Goal: Task Accomplishment & Management: Manage account settings

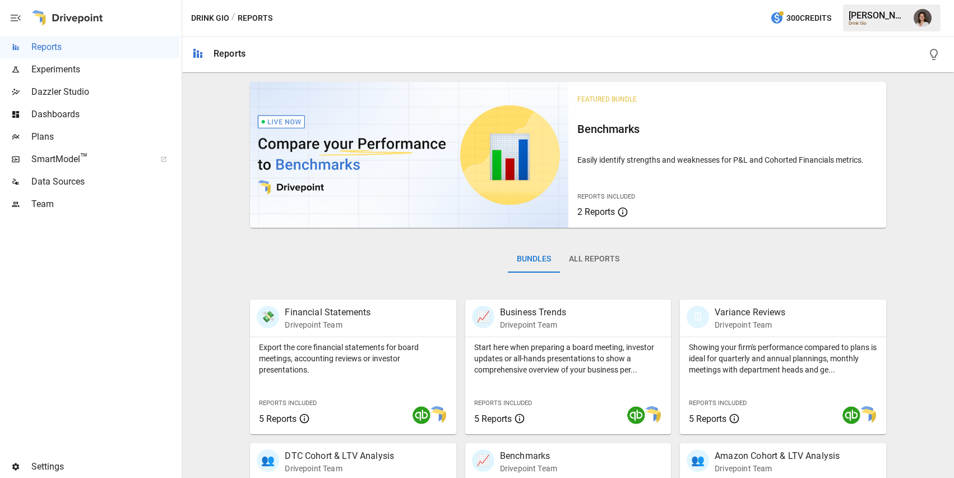
click at [113, 132] on span "Plans" at bounding box center [105, 136] width 148 height 13
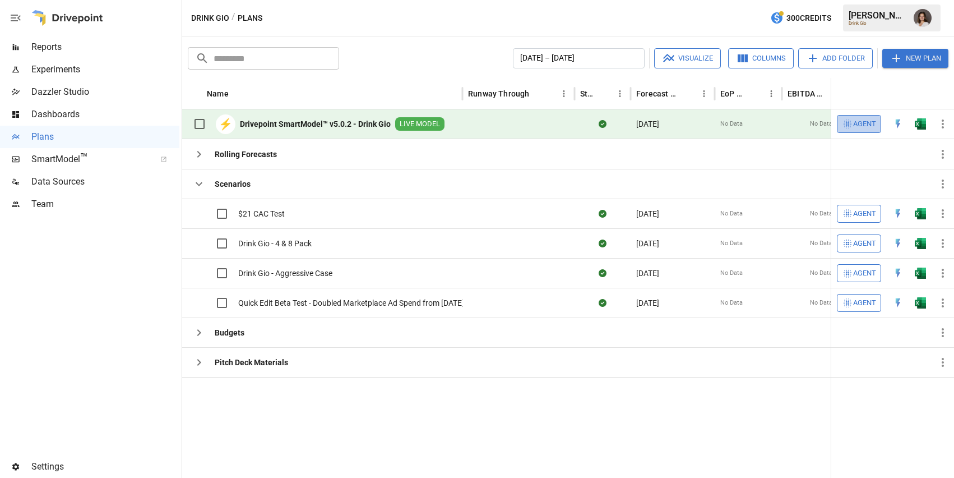
click at [851, 119] on icon "button" at bounding box center [847, 123] width 11 height 11
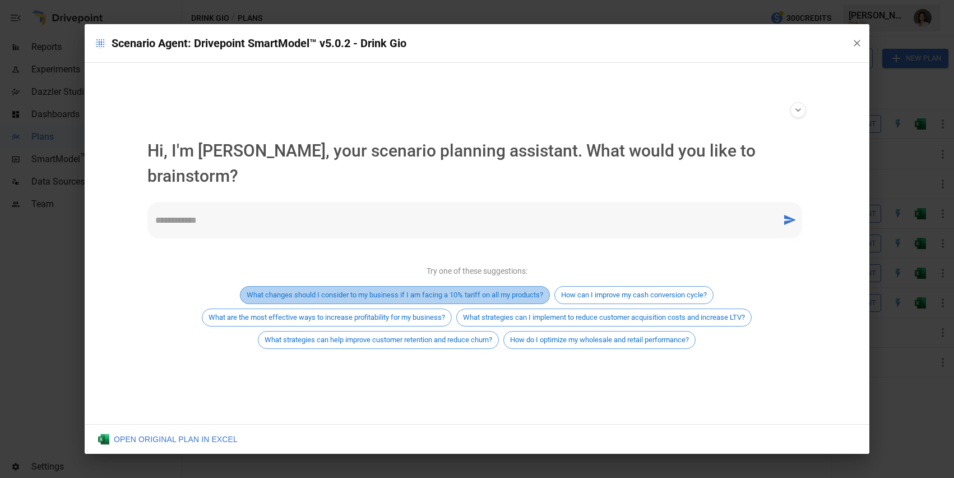
click at [490, 290] on span "What changes should I consider to my business if I am facing a 10% tariff on al…" at bounding box center [395, 294] width 309 height 8
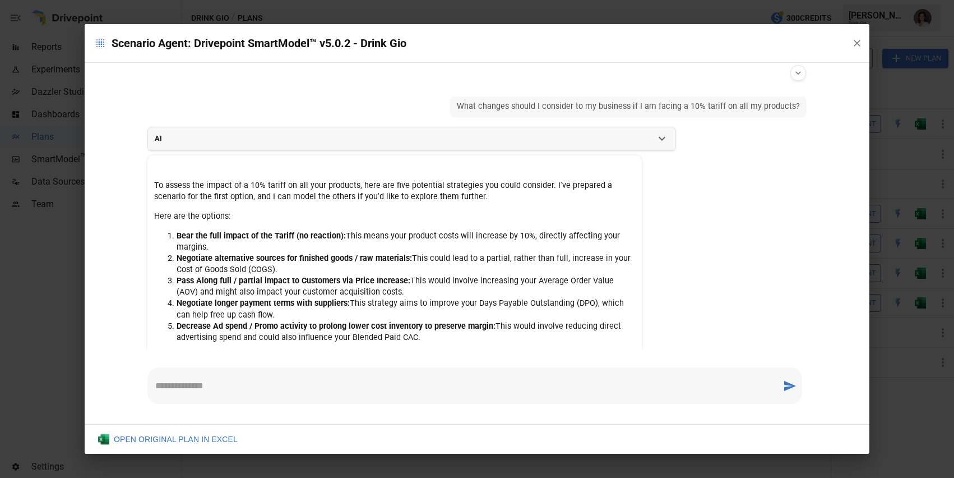
scroll to position [164, 0]
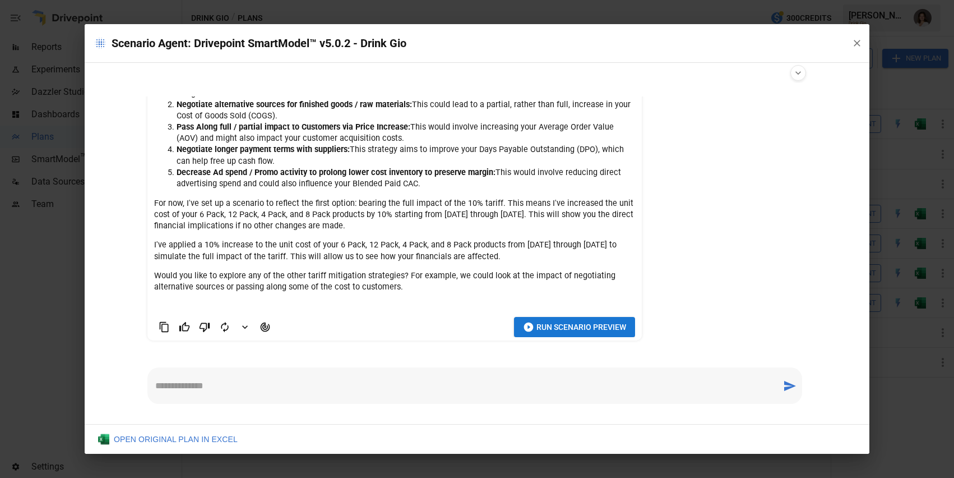
click at [594, 332] on span "Run Scenario Preview" at bounding box center [582, 327] width 90 height 14
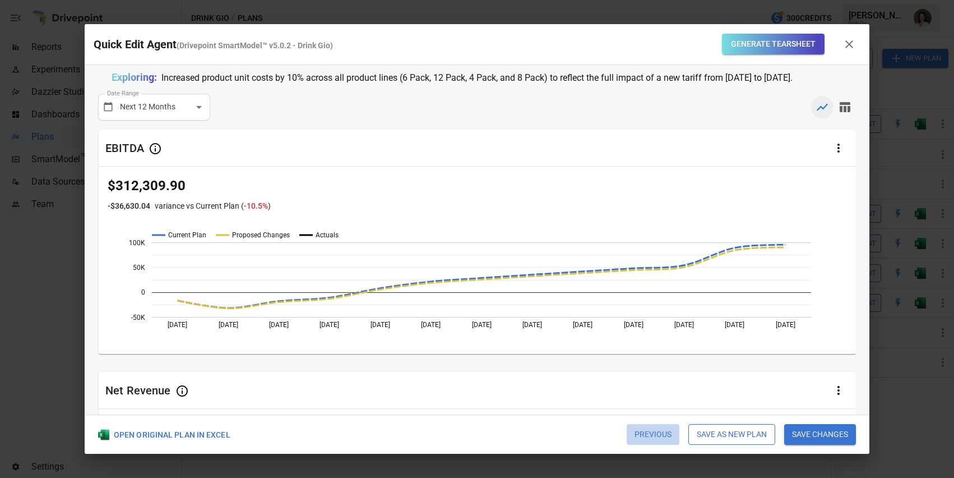
click at [647, 432] on button "Previous" at bounding box center [653, 434] width 53 height 21
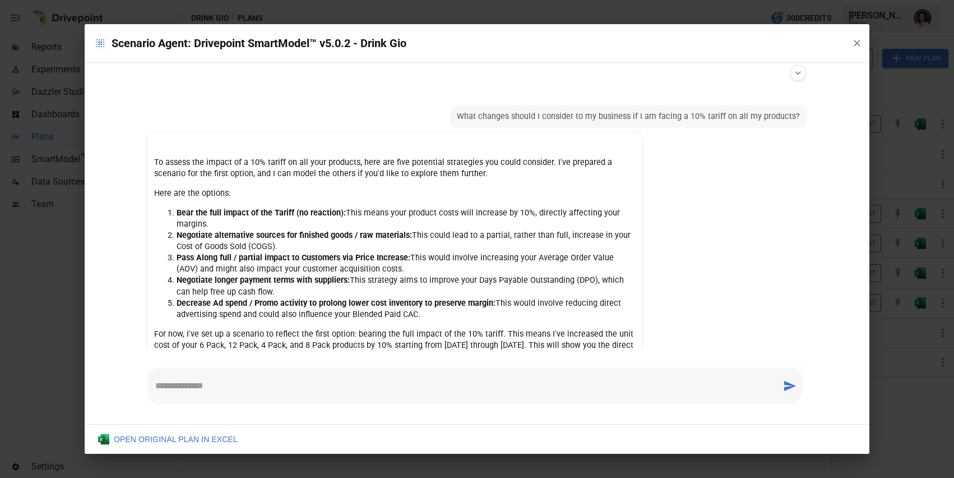
scroll to position [131, 0]
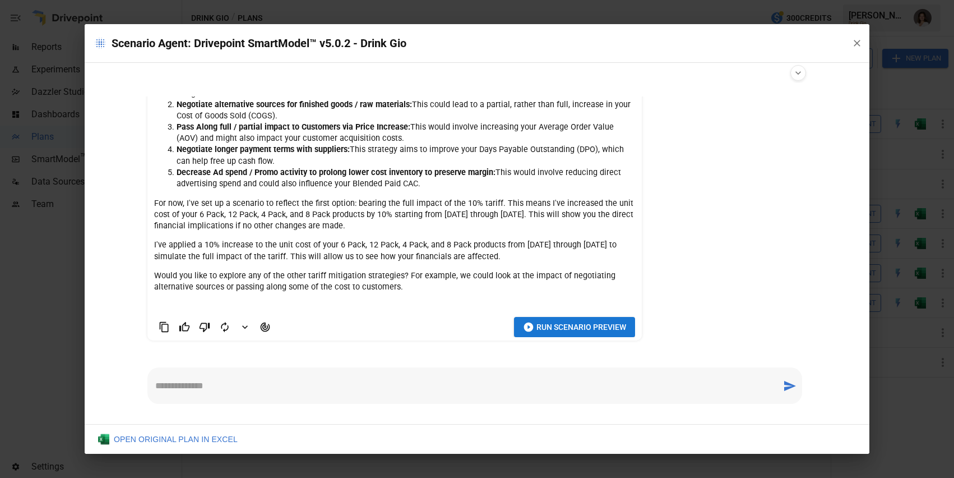
click at [220, 379] on div "* ​" at bounding box center [474, 385] width 655 height 36
type textarea "**********"
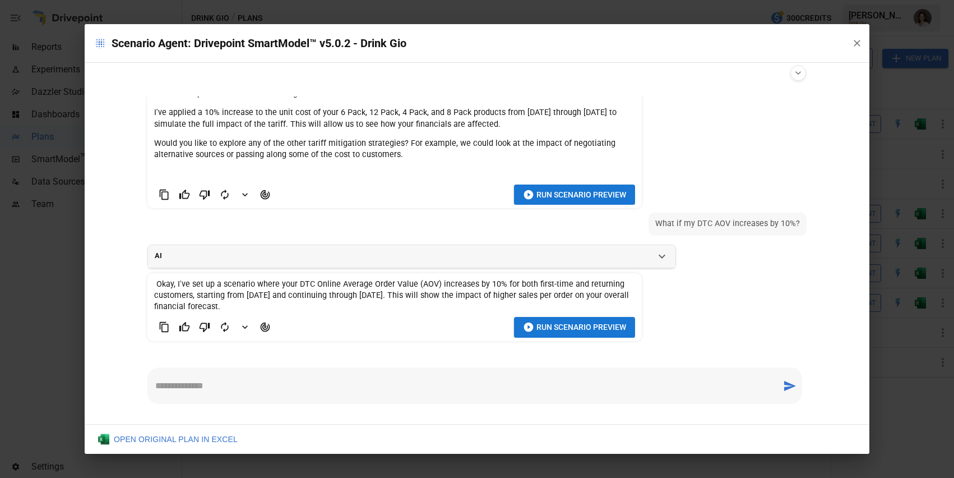
scroll to position [263, 0]
click at [246, 327] on icon "Detailed Feedback" at bounding box center [244, 326] width 11 height 11
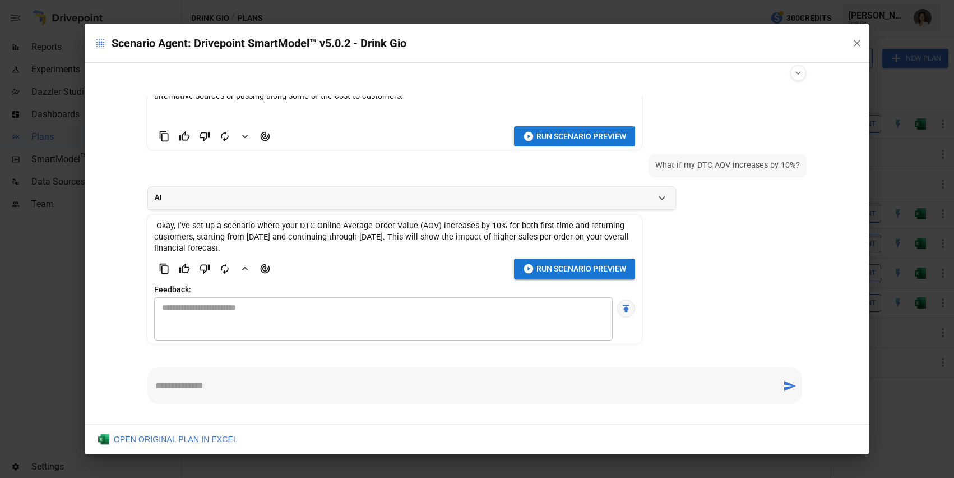
scroll to position [324, 0]
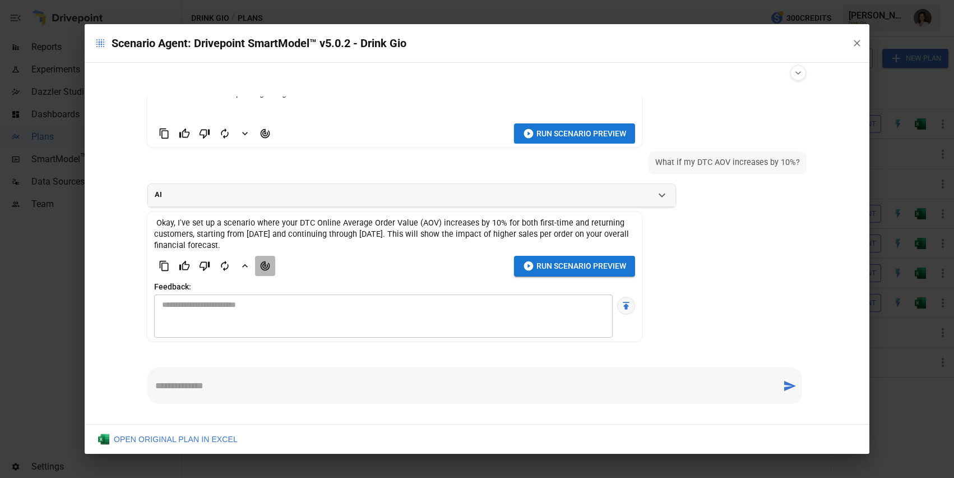
click at [267, 267] on icon "Agent Changes Data" at bounding box center [266, 266] width 10 height 10
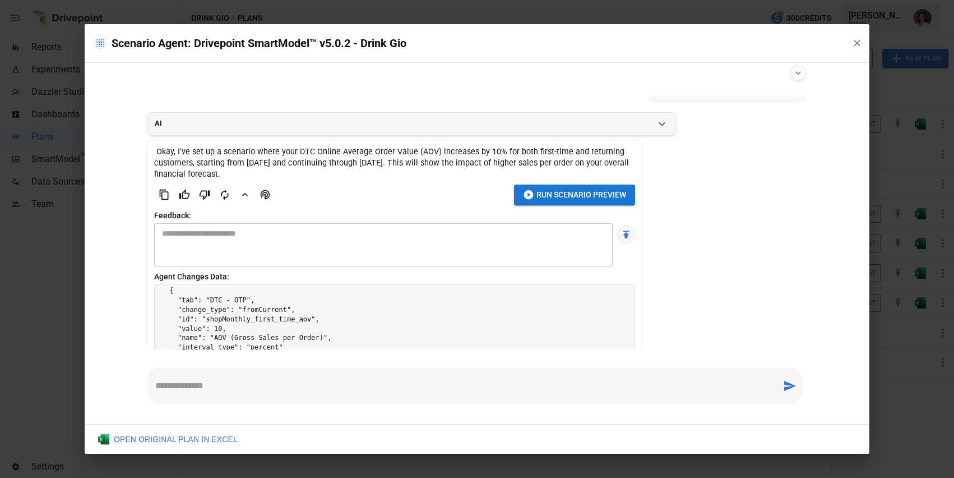
scroll to position [378, 0]
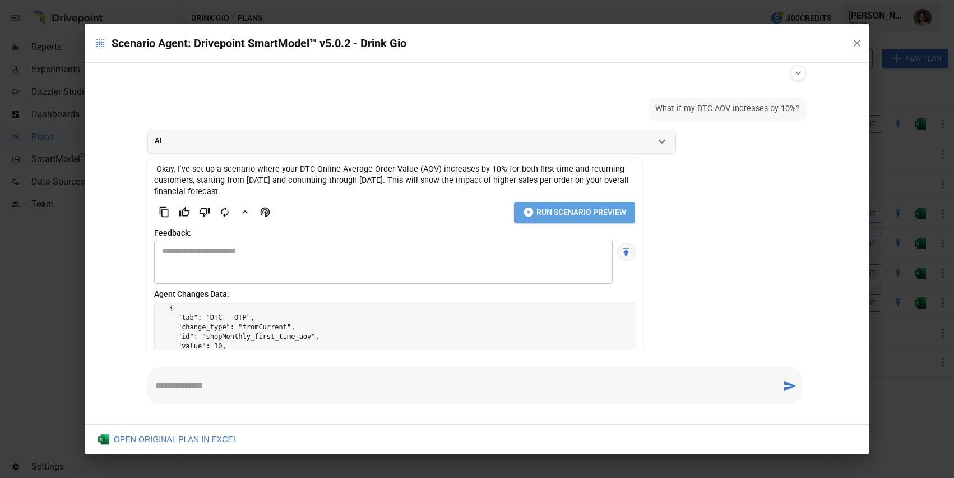
click at [551, 219] on button "Run Scenario Preview" at bounding box center [574, 212] width 121 height 21
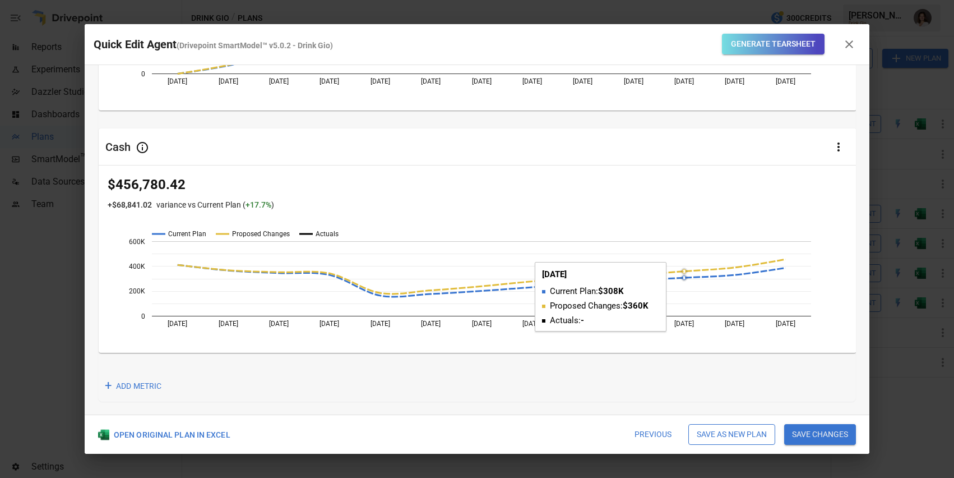
scroll to position [0, 0]
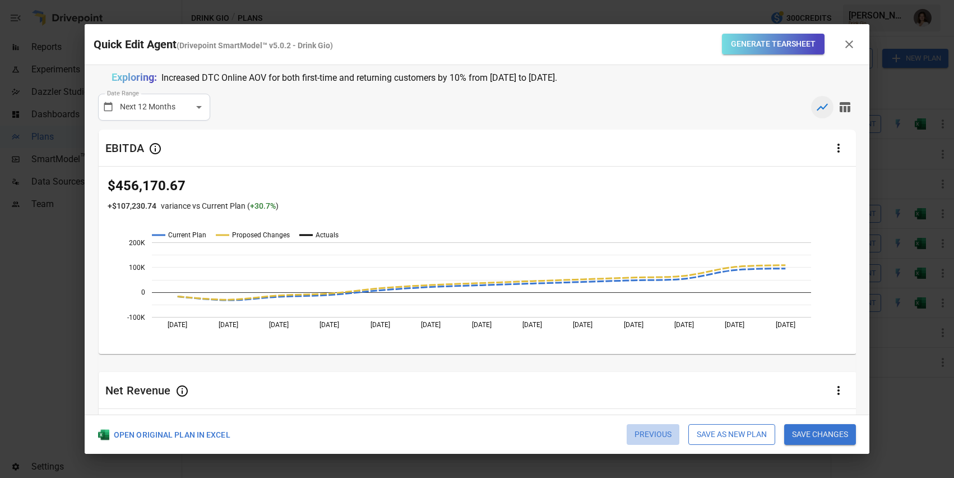
click at [647, 437] on button "Previous" at bounding box center [653, 434] width 53 height 21
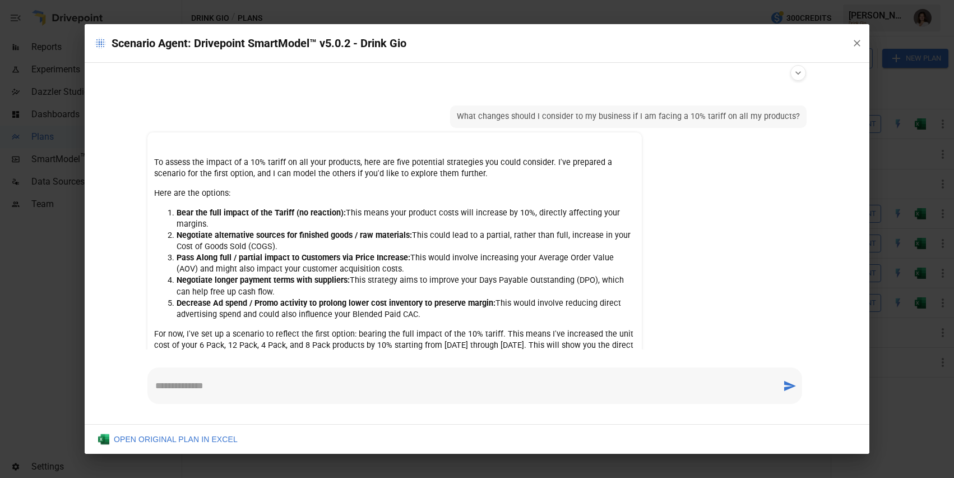
scroll to position [230, 0]
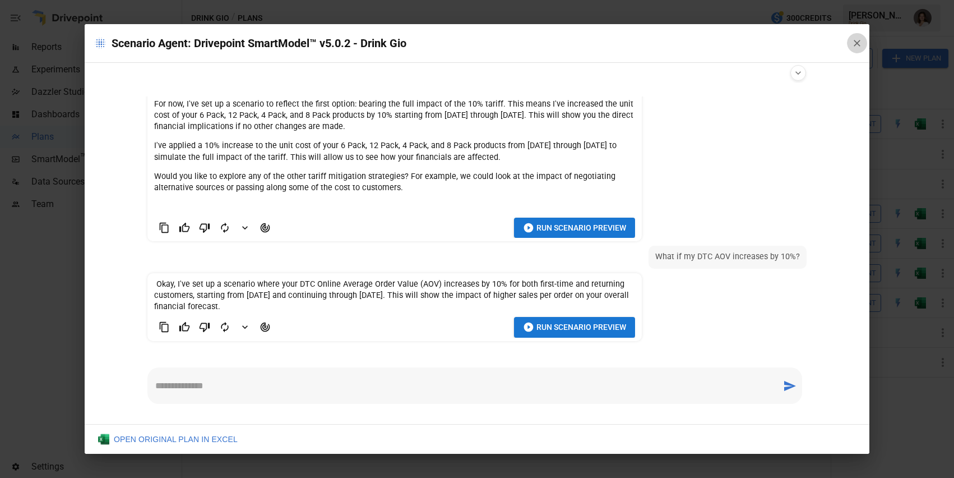
click at [861, 44] on icon "button" at bounding box center [857, 43] width 11 height 11
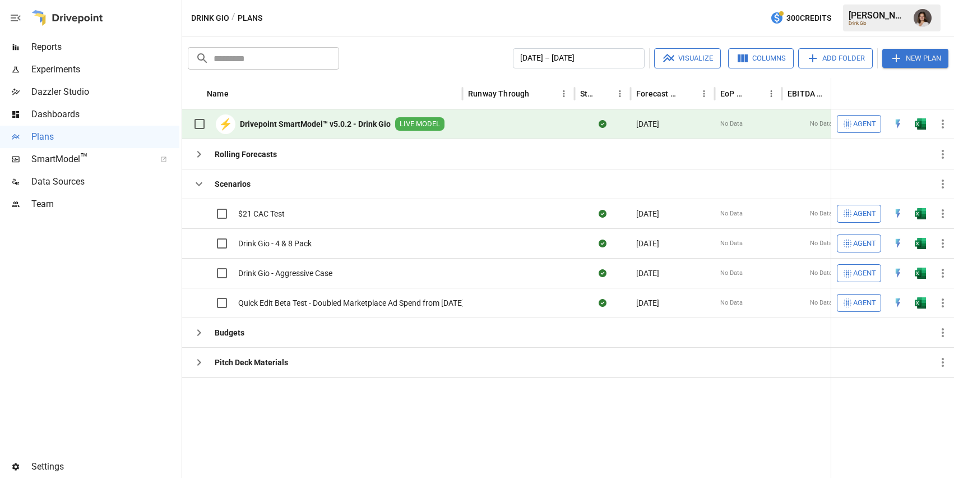
click at [946, 128] on icon "button" at bounding box center [942, 123] width 13 height 13
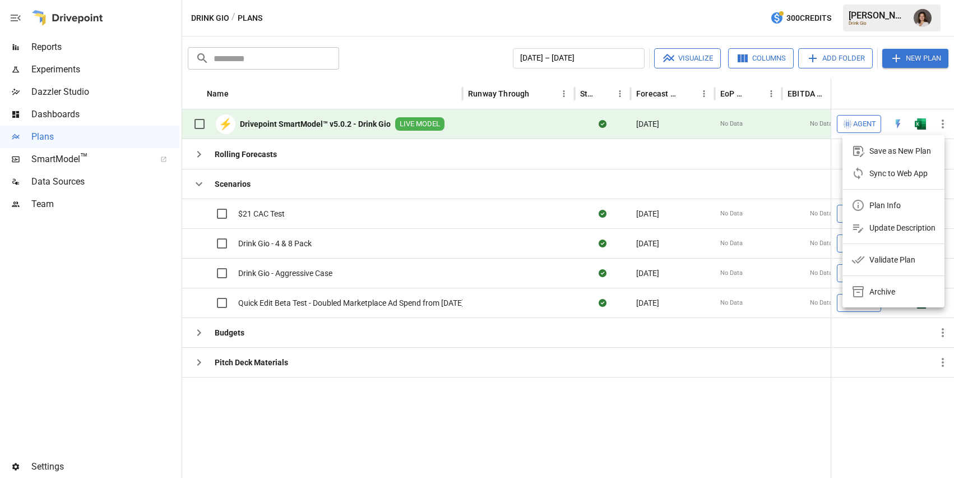
click at [917, 148] on div "Save as New Plan" at bounding box center [901, 150] width 62 height 13
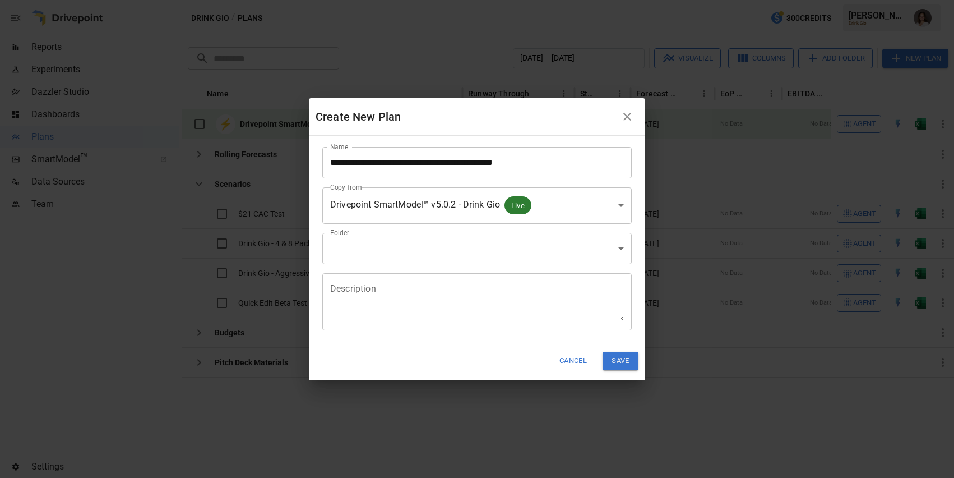
click at [542, 168] on input "**********" at bounding box center [477, 162] width 310 height 31
drag, startPoint x: 556, startPoint y: 168, endPoint x: 505, endPoint y: 165, distance: 50.5
click at [505, 165] on input "**********" at bounding box center [477, 162] width 310 height 31
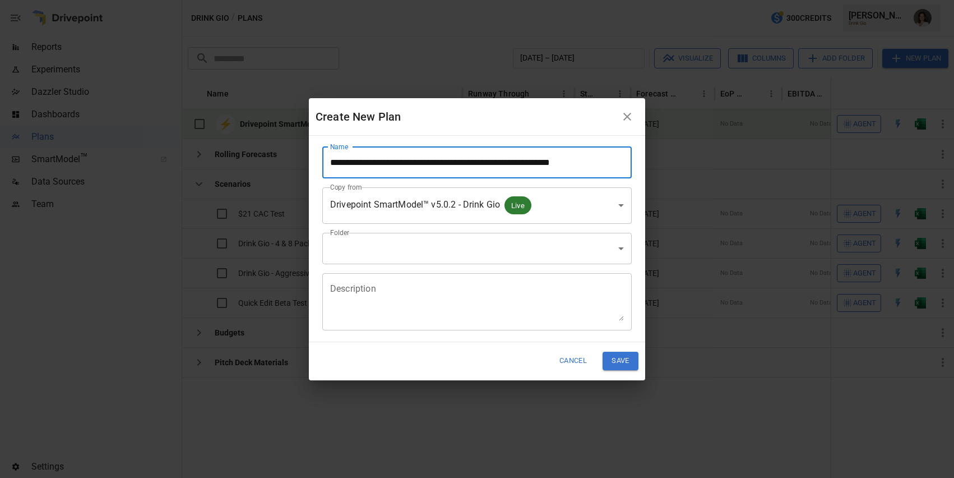
type input "**********"
click at [564, 0] on body "Reports Experiments Dazzler Studio Dashboards Plans SmartModel ™ Data Sources T…" at bounding box center [477, 0] width 954 height 0
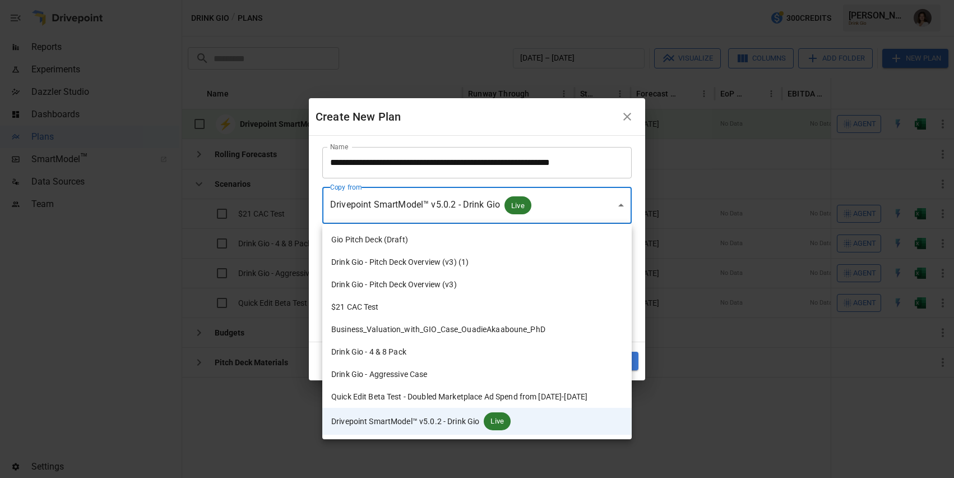
click at [610, 184] on div at bounding box center [477, 239] width 954 height 478
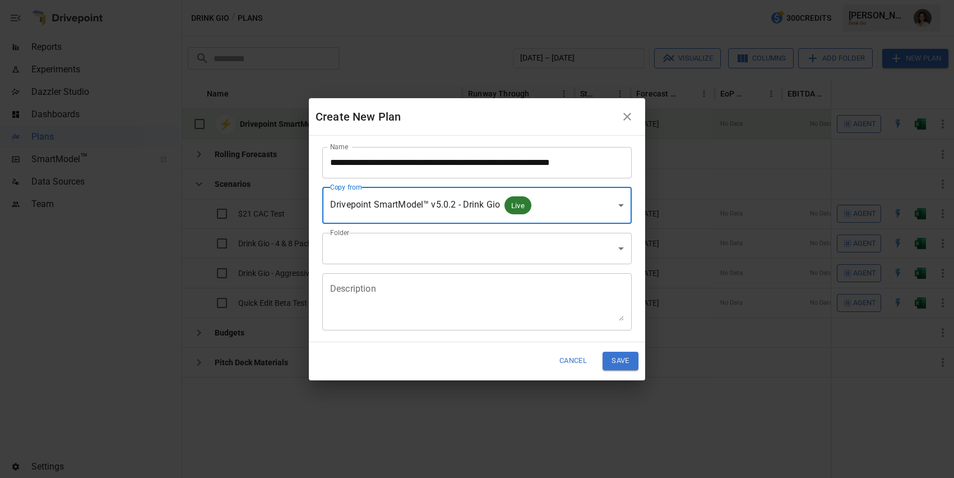
click at [505, 0] on body "Reports Experiments Dazzler Studio Dashboards Plans SmartModel ™ Data Sources T…" at bounding box center [477, 0] width 954 height 0
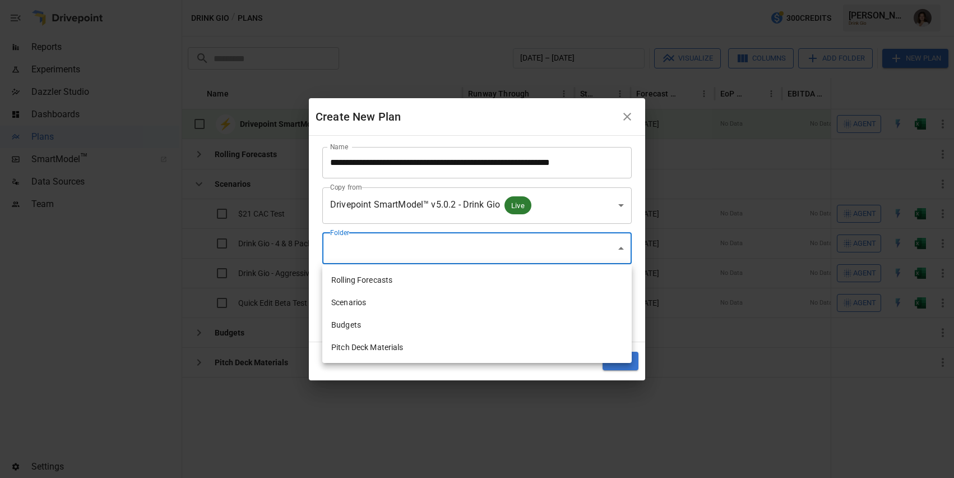
click at [484, 302] on li "Scenarios" at bounding box center [477, 302] width 310 height 22
type input "**********"
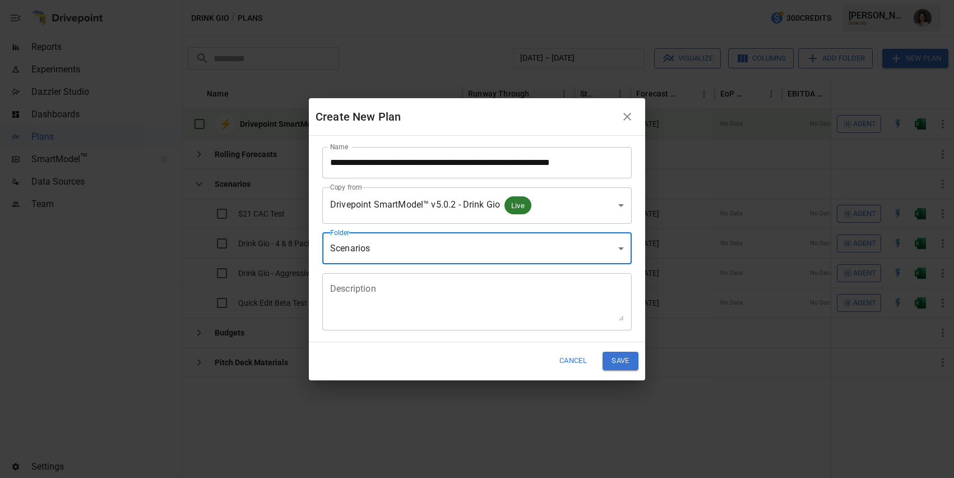
click at [487, 292] on textarea "Description" at bounding box center [477, 301] width 294 height 39
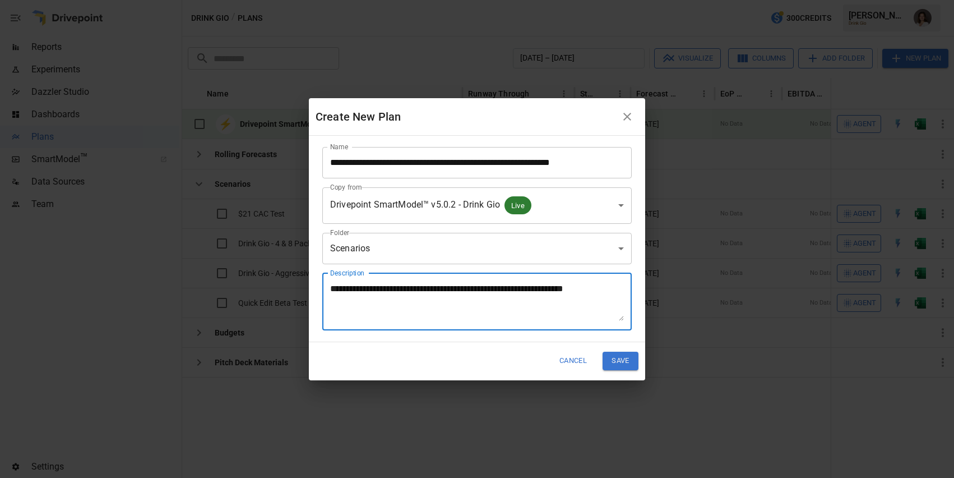
type textarea "**********"
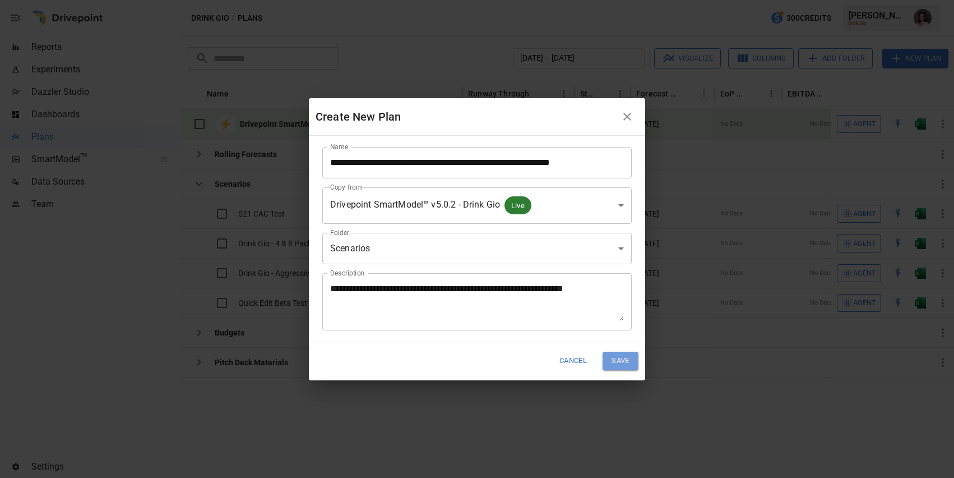
click at [629, 362] on button "Save" at bounding box center [621, 361] width 36 height 19
